Goal: Information Seeking & Learning: Learn about a topic

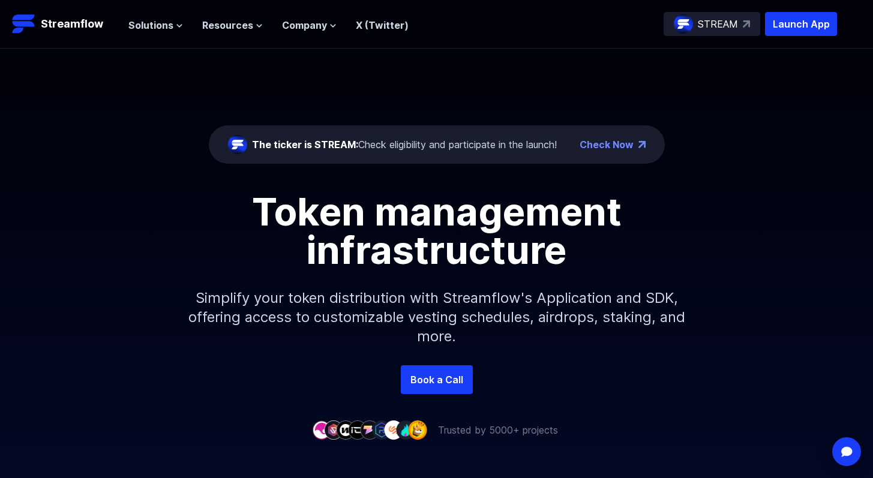
click at [543, 297] on p "Simplify your token distribution with Streamflow's Application and SDK, offerin…" at bounding box center [437, 317] width 516 height 96
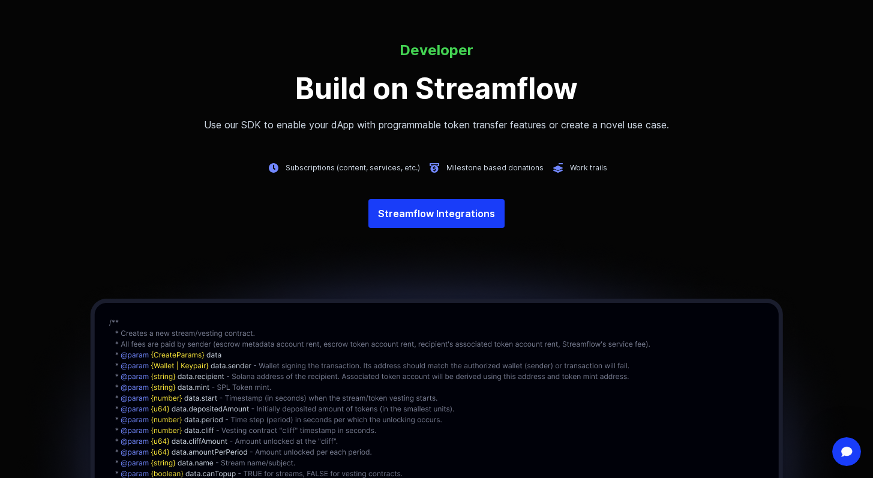
scroll to position [2712, 0]
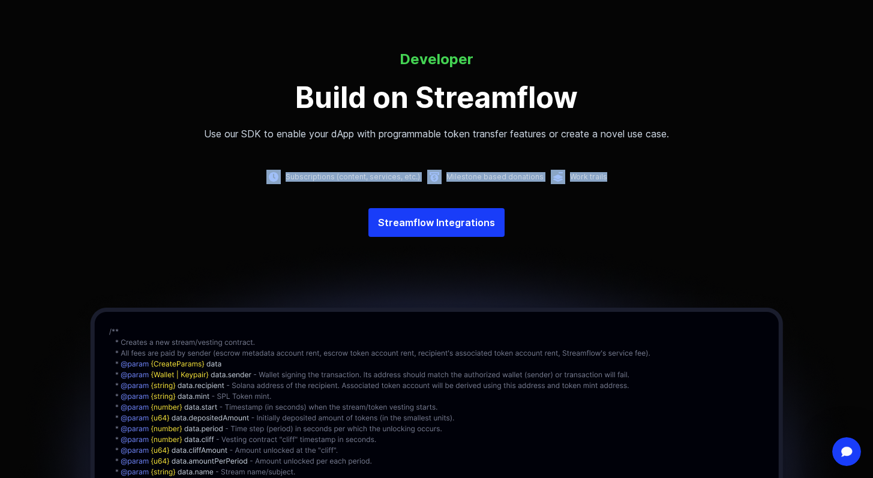
drag, startPoint x: 624, startPoint y: 180, endPoint x: 175, endPoint y: 179, distance: 448.3
click at [176, 179] on div "Subscriptions (content, services, etc.) Milestone based donations Work trails" at bounding box center [436, 177] width 873 height 14
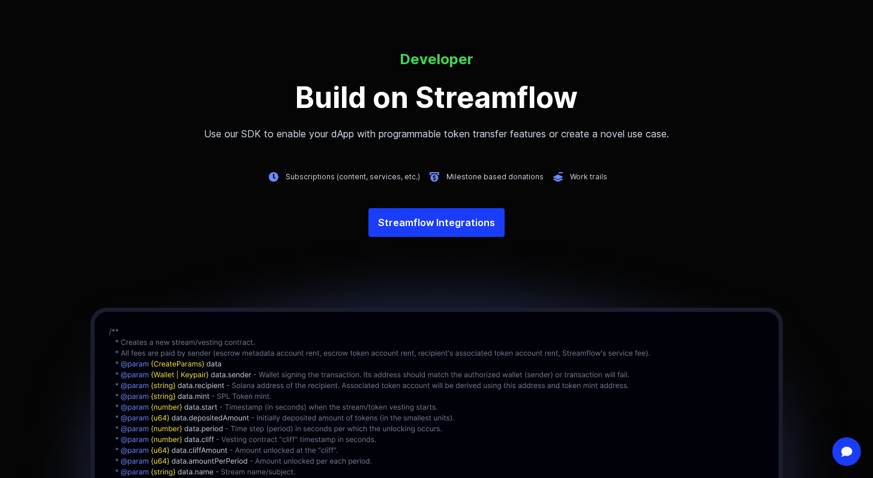
click at [113, 201] on div "Developer Build on Streamflow Use our SDK to enable your [PERSON_NAME] with pro…" at bounding box center [436, 340] width 873 height 735
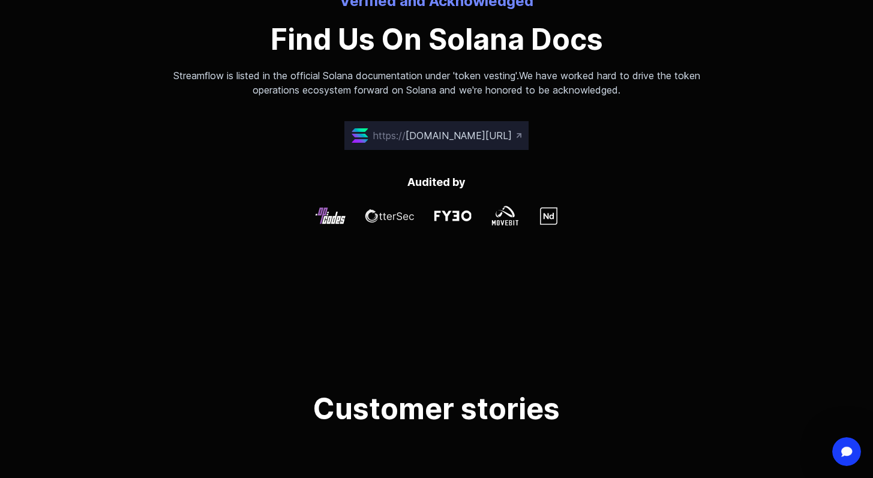
scroll to position [3420, 0]
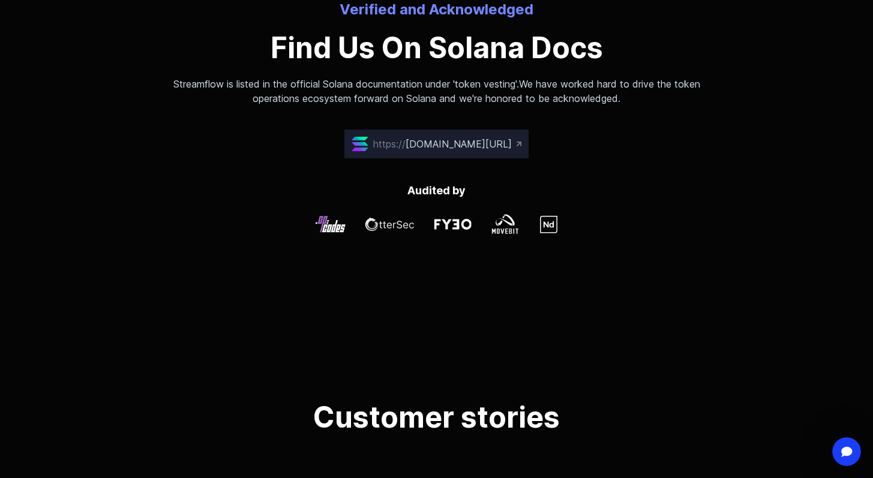
drag, startPoint x: 165, startPoint y: 94, endPoint x: 304, endPoint y: 94, distance: 139.2
click at [269, 95] on p "Streamflow is listed in the official Solana documentation under 'token vesting'…" at bounding box center [436, 91] width 557 height 29
drag, startPoint x: 289, startPoint y: 80, endPoint x: 472, endPoint y: 88, distance: 183.8
click at [463, 89] on p "Streamflow is listed in the official Solana documentation under 'token vesting'…" at bounding box center [436, 91] width 557 height 29
click at [475, 87] on p "Streamflow is listed in the official Solana documentation under 'token vesting'…" at bounding box center [436, 91] width 557 height 29
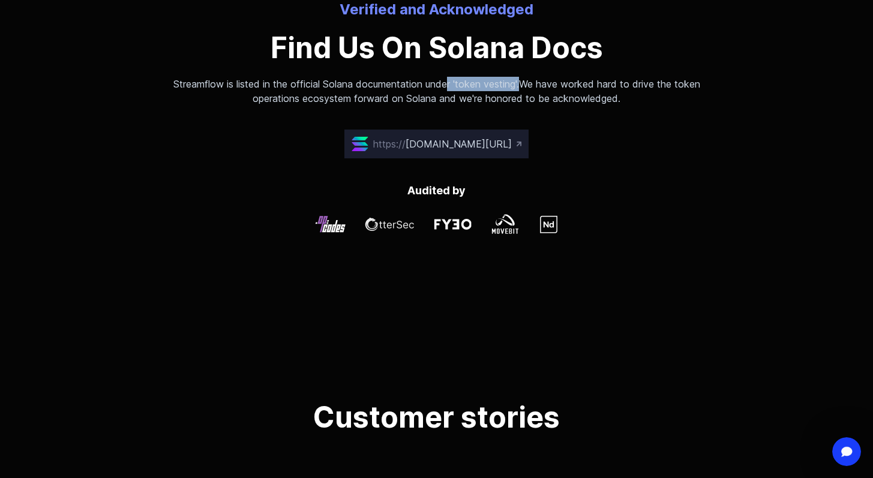
drag, startPoint x: 449, startPoint y: 82, endPoint x: 526, endPoint y: 89, distance: 77.1
click at [526, 89] on p "Streamflow is listed in the official Solana documentation under 'token vesting'…" at bounding box center [436, 91] width 557 height 29
click at [527, 89] on p "Streamflow is listed in the official Solana documentation under 'token vesting'…" at bounding box center [436, 91] width 557 height 29
click at [406, 142] on span "[DOMAIN_NAME][URL]" at bounding box center [459, 144] width 106 height 12
click at [122, 142] on div "Verified and Acknowledged Find Us On Solana Docs Streamflow is listed in the of…" at bounding box center [436, 156] width 873 height 312
